Goal: Task Accomplishment & Management: Manage account settings

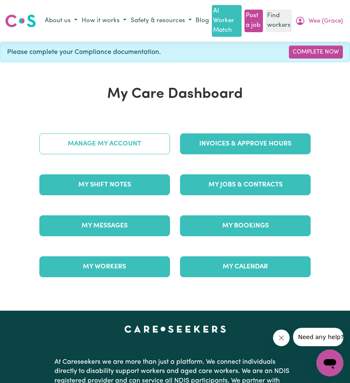
click at [88, 145] on link "Manage My Account" at bounding box center [104, 143] width 131 height 21
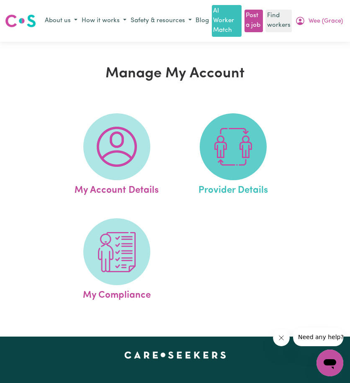
click at [226, 153] on img at bounding box center [233, 147] width 40 height 40
select select "NDIS_FUNDING_PLAN_MANAGED"
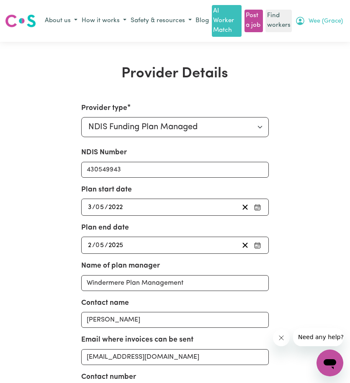
click at [305, 19] on icon "My Account" at bounding box center [300, 21] width 10 height 10
click at [324, 55] on link "Logout" at bounding box center [311, 53] width 66 height 16
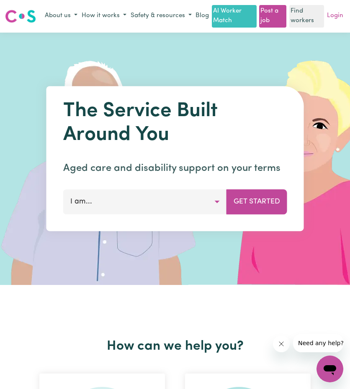
click at [332, 16] on link "Login" at bounding box center [335, 16] width 20 height 13
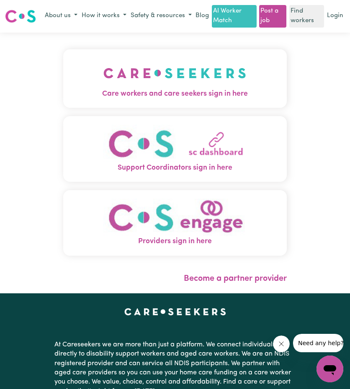
click at [125, 79] on img "Care workers and care seekers sign in here" at bounding box center [174, 73] width 143 height 31
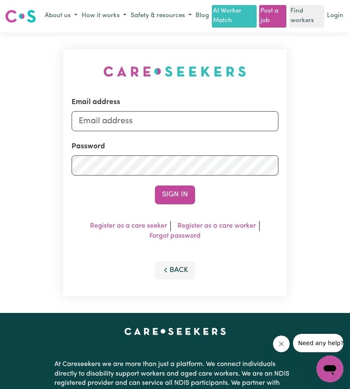
click at [120, 118] on div "Email address" at bounding box center [175, 114] width 206 height 34
click at [120, 128] on input "Email address" at bounding box center [175, 121] width 206 height 20
drag, startPoint x: 124, startPoint y: 133, endPoint x: 267, endPoint y: 138, distance: 142.7
click at [258, 131] on input "[EMAIL_ADDRESS][PERSON_NAME][DOMAIN_NAME]" at bounding box center [175, 121] width 206 height 20
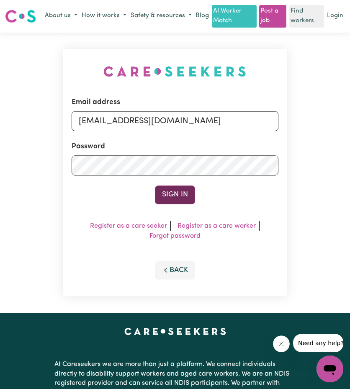
type input "[EMAIL_ADDRESS][DOMAIN_NAME]"
click at [184, 195] on button "Sign In" at bounding box center [175, 195] width 40 height 18
